Goal: Information Seeking & Learning: Learn about a topic

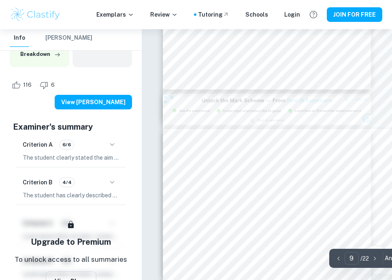
scroll to position [2232, 0]
